Goal: Communication & Community: Answer question/provide support

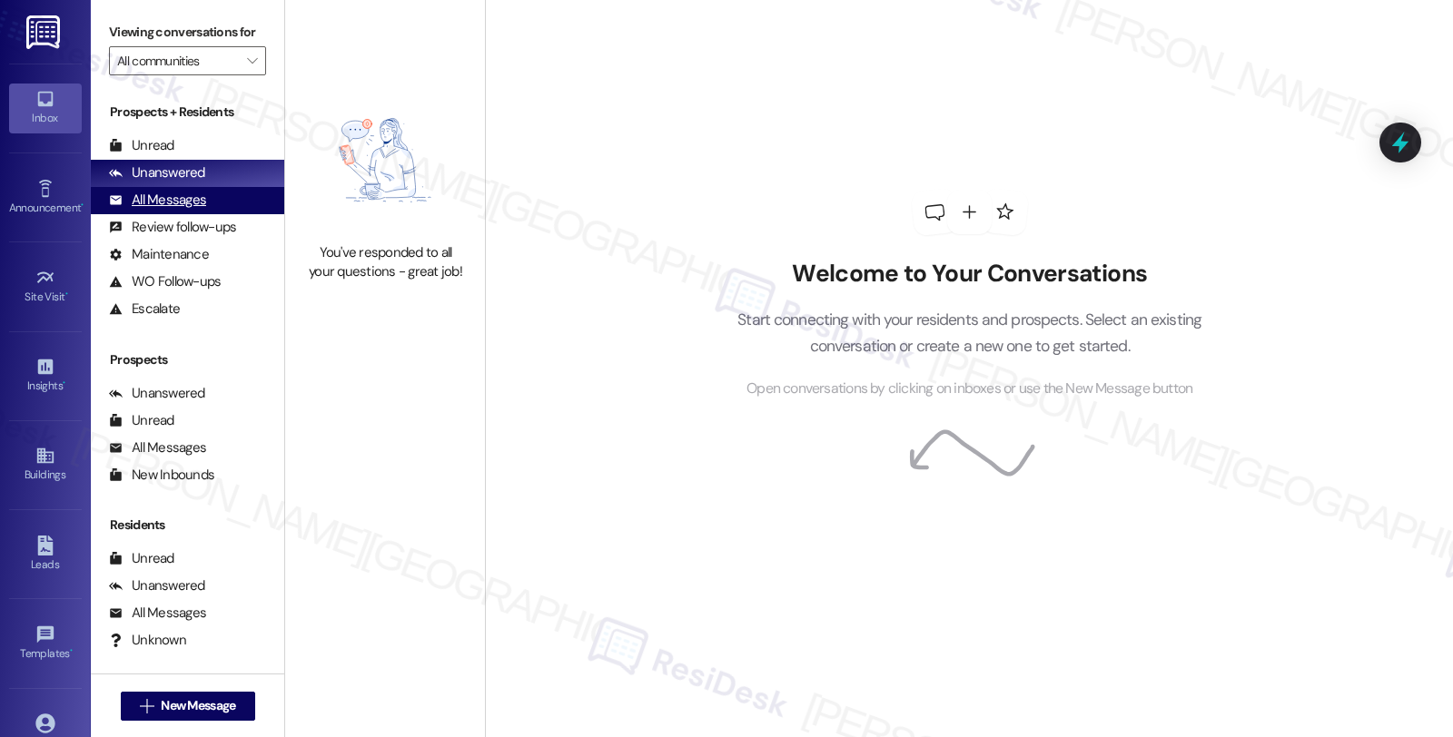
click at [195, 209] on div "All Messages (undefined)" at bounding box center [187, 200] width 193 height 27
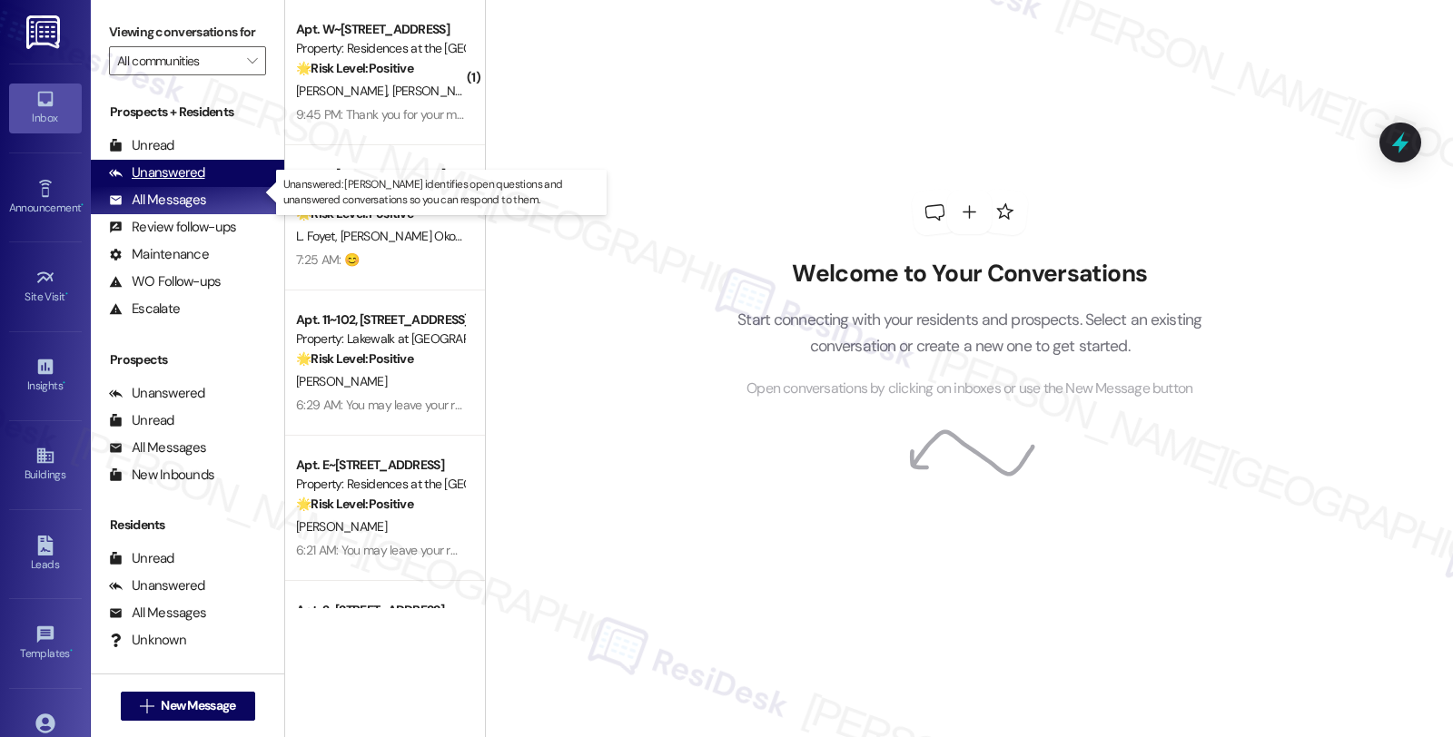
click at [195, 183] on div "Unanswered" at bounding box center [157, 172] width 96 height 19
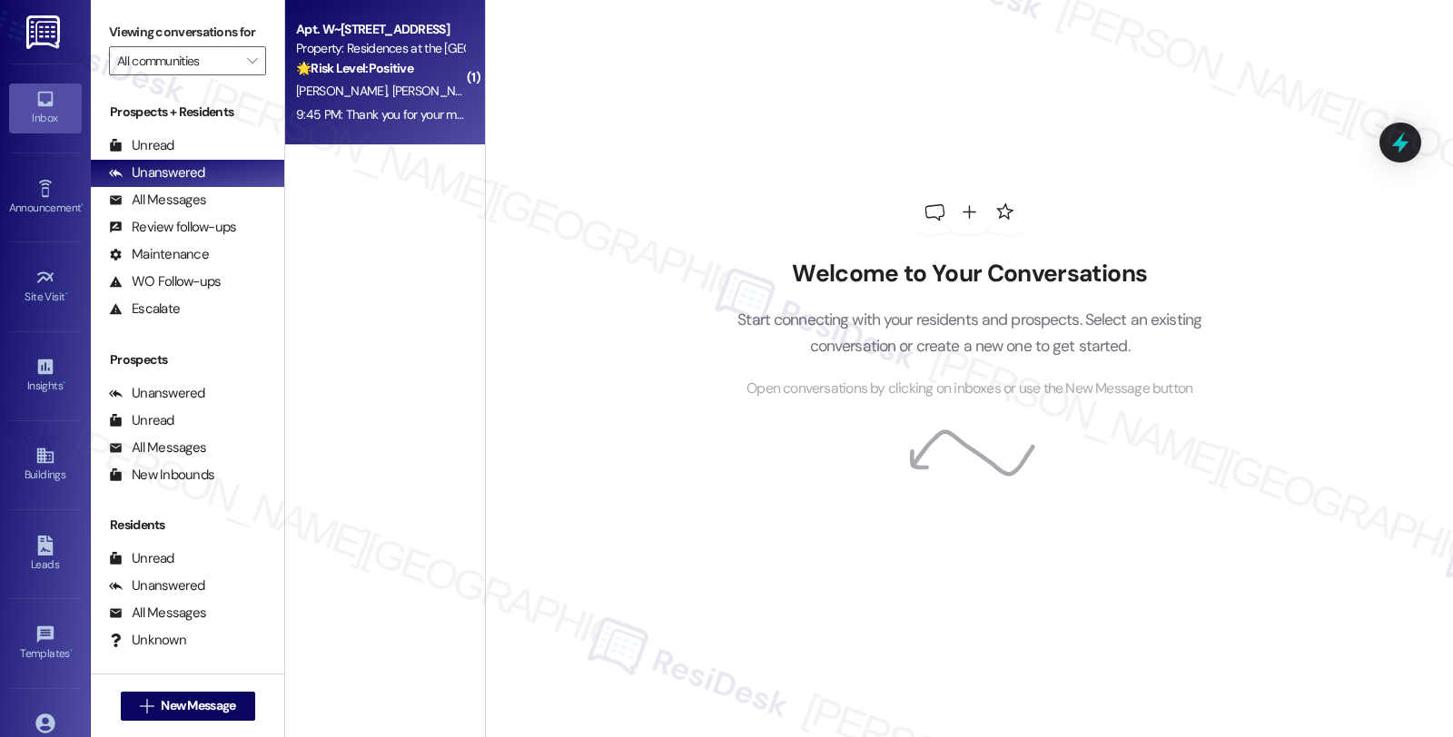
click at [392, 95] on span "[PERSON_NAME]" at bounding box center [437, 91] width 91 height 16
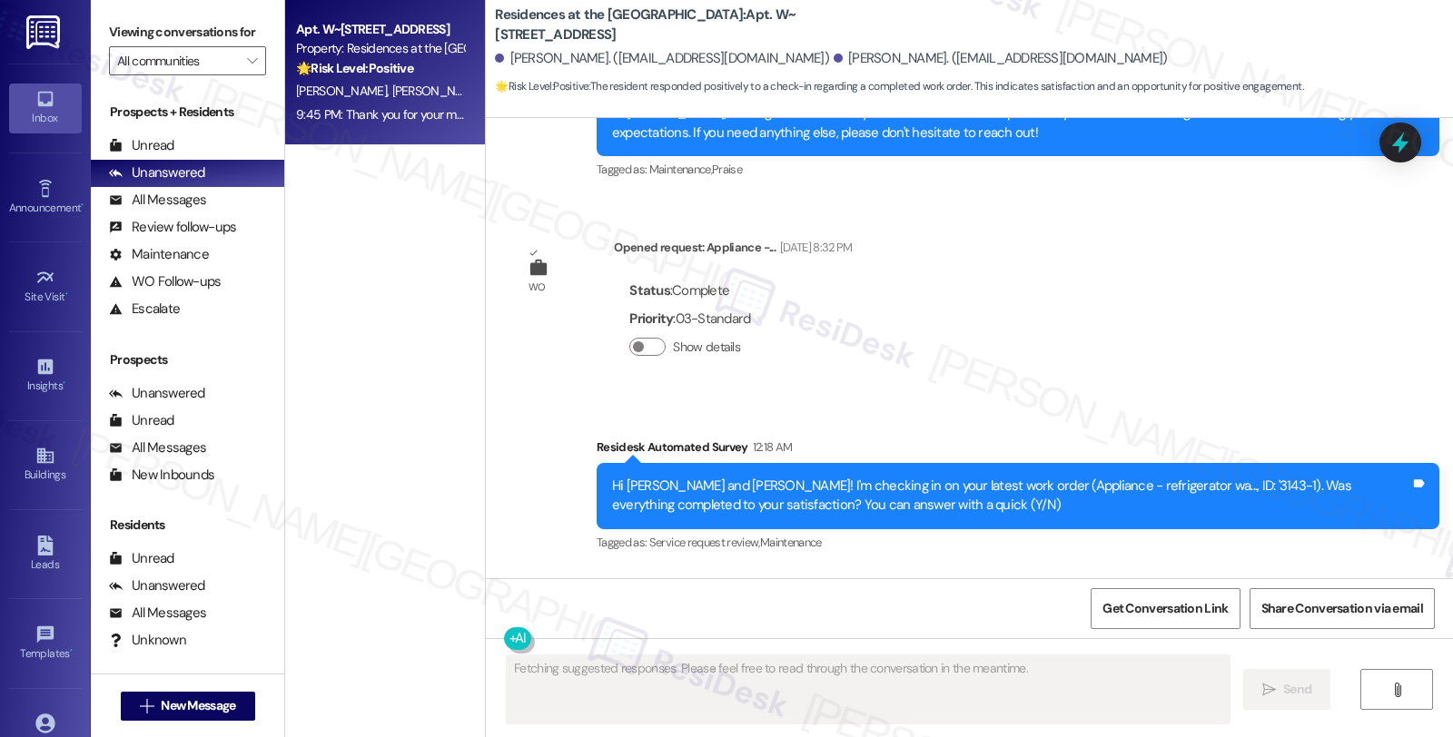
scroll to position [2261, 0]
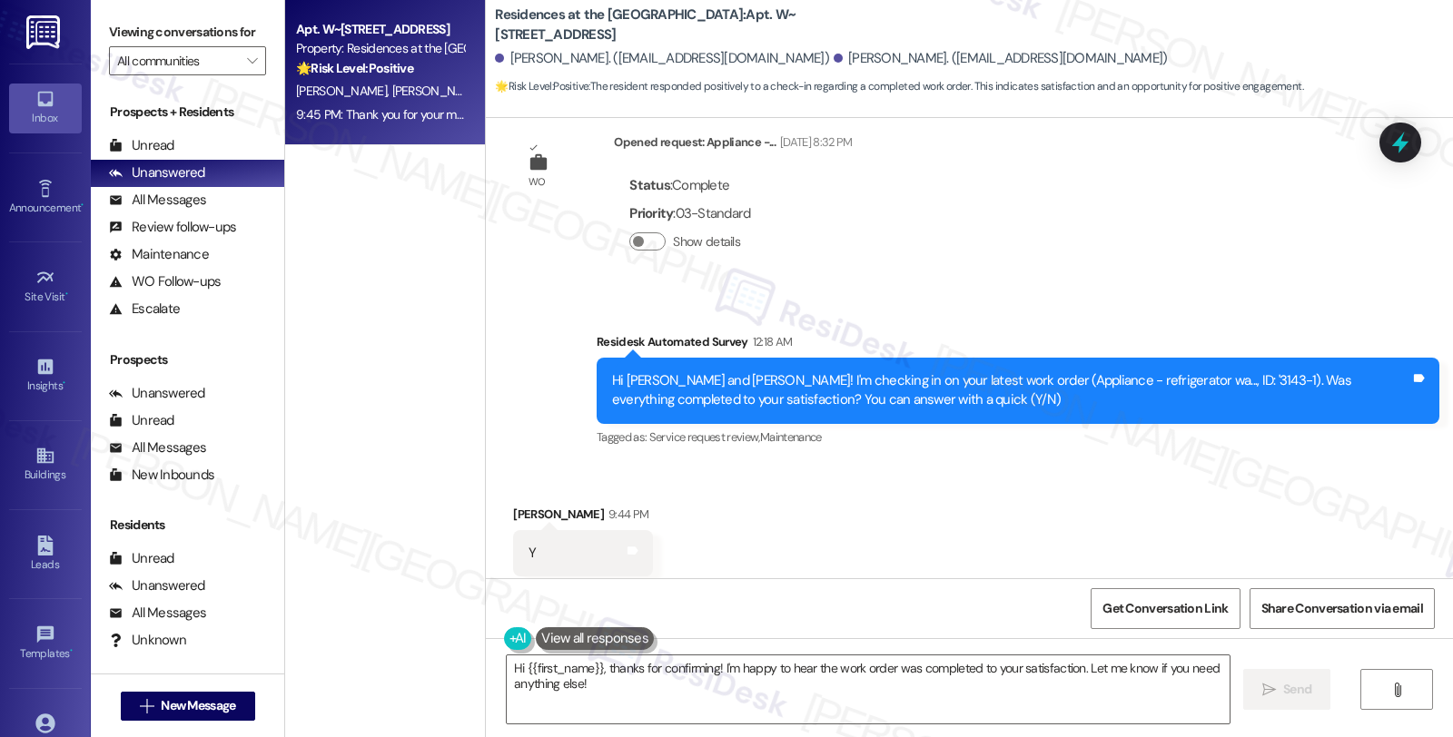
click at [1209, 476] on div "Received via SMS [PERSON_NAME] 9:44 PM Y Tags and notes Tagged as: Positive res…" at bounding box center [969, 540] width 967 height 153
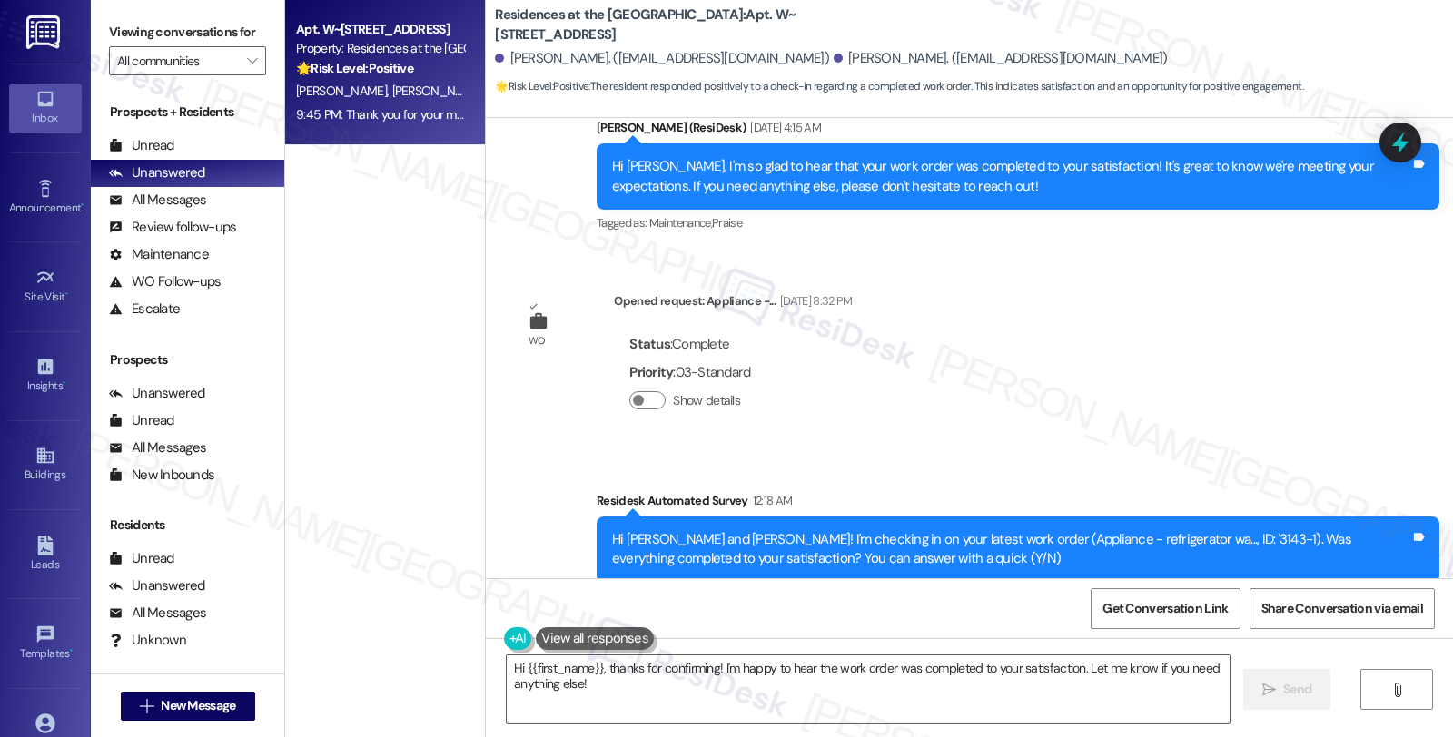
scroll to position [2434, 0]
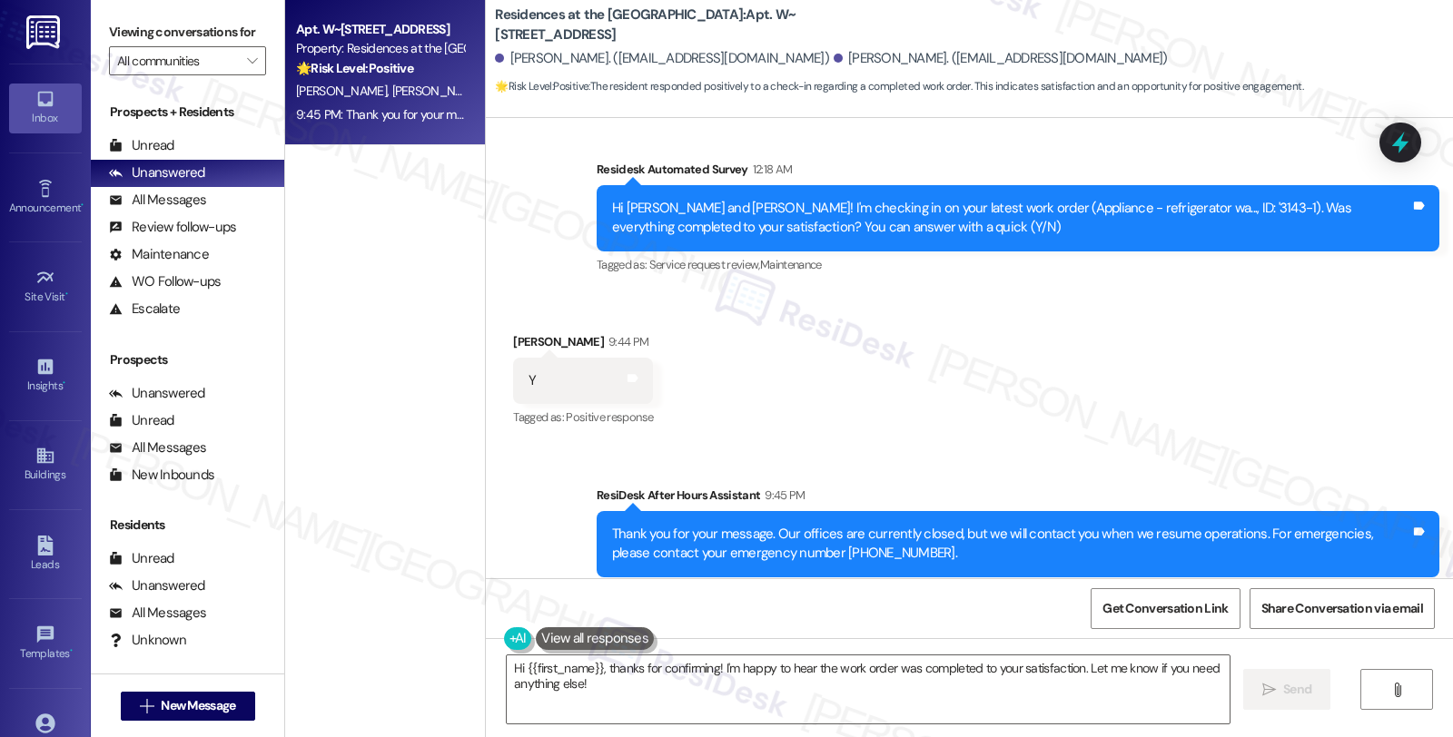
click at [509, 319] on div "Received via SMS [PERSON_NAME] 9:44 PM Y Tags and notes Tagged as: Positive res…" at bounding box center [582, 382] width 167 height 126
copy div "[PERSON_NAME]"
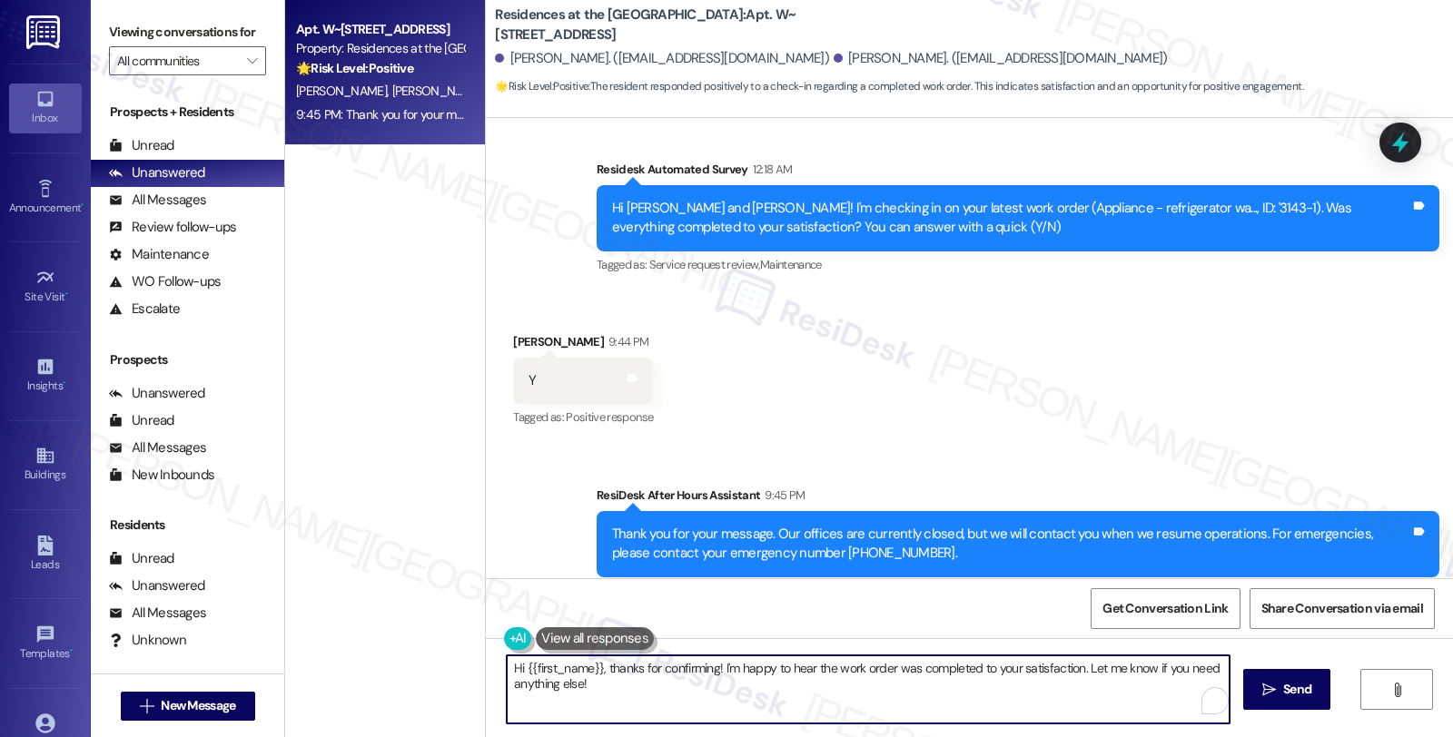
drag, startPoint x: 515, startPoint y: 664, endPoint x: 590, endPoint y: 670, distance: 75.6
click at [590, 670] on textarea "Hi {{first_name}}, thanks for confirming! I'm happy to hear the work order was …" at bounding box center [868, 690] width 723 height 68
paste textarea "[PERSON_NAME]"
type textarea "Hi [PERSON_NAME], thanks for confirming! I'm happy to hear the work order was c…"
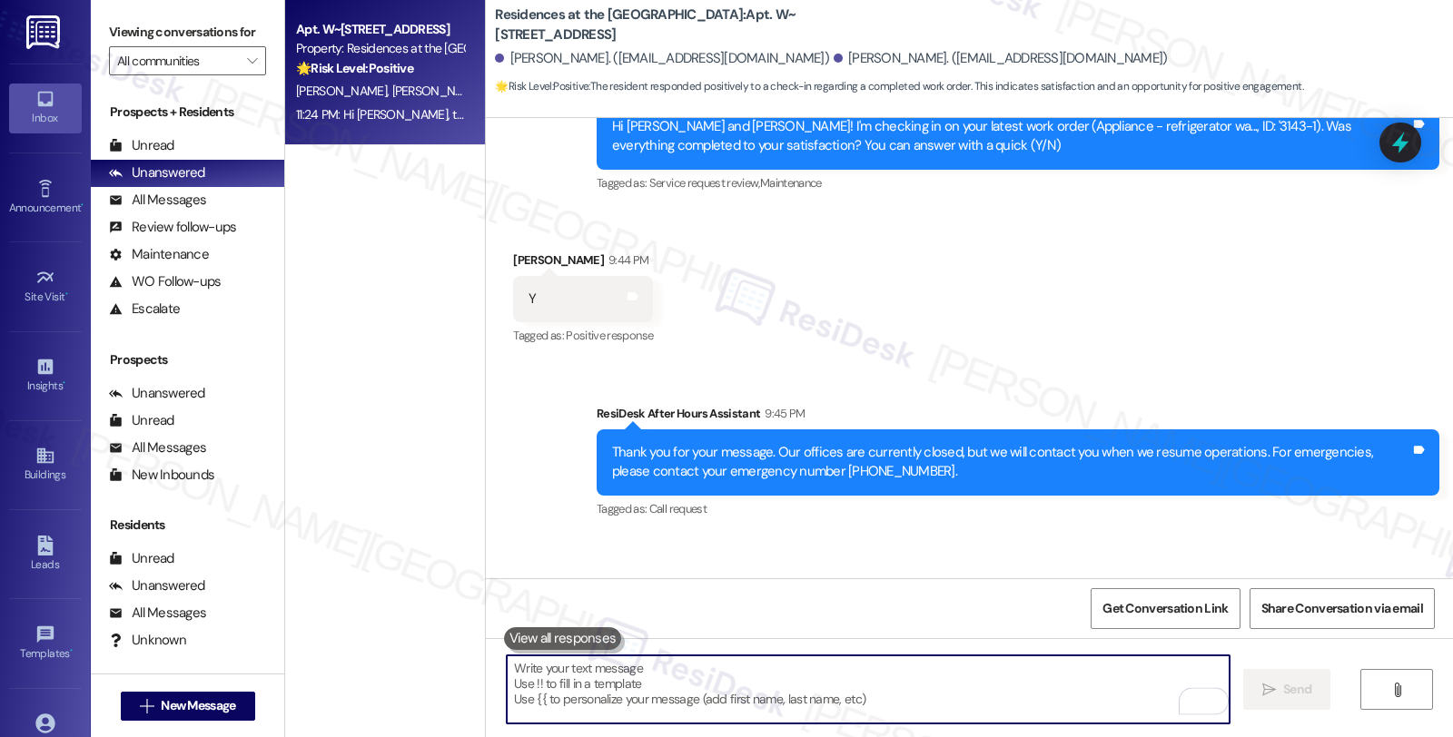
scroll to position [2559, 0]
